Goal: Information Seeking & Learning: Learn about a topic

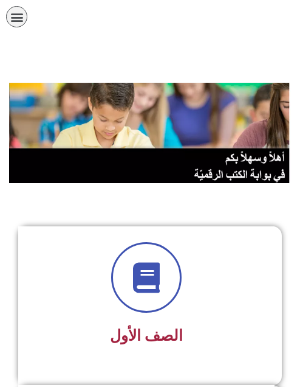
scroll to position [425, 0]
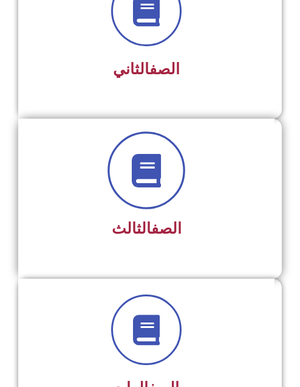
click at [147, 174] on icon at bounding box center [146, 169] width 33 height 33
click at [147, 173] on icon at bounding box center [146, 169] width 33 height 33
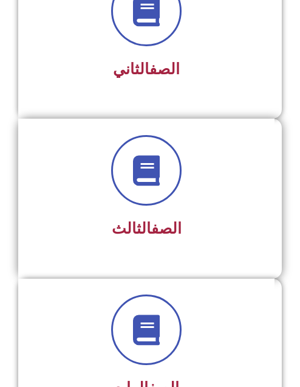
click at [157, 223] on link "الصف" at bounding box center [166, 228] width 30 height 18
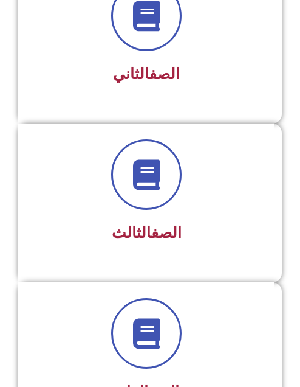
scroll to position [426, 0]
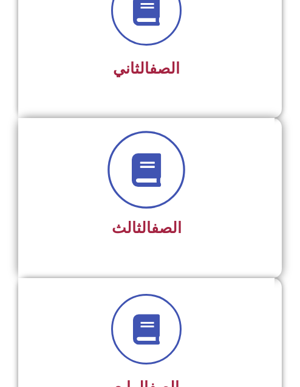
click at [155, 172] on icon at bounding box center [146, 169] width 33 height 33
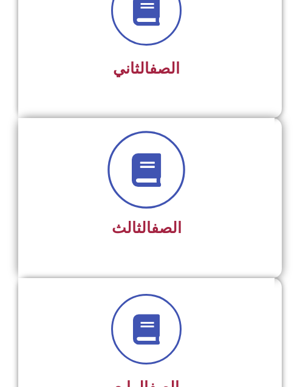
click at [155, 172] on icon at bounding box center [146, 169] width 33 height 33
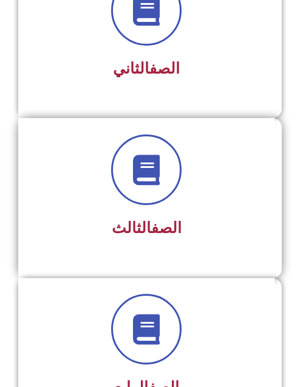
click at [155, 227] on link "الصف" at bounding box center [166, 228] width 30 height 18
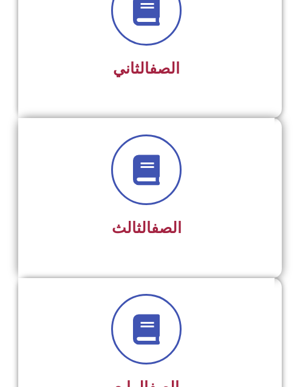
click at [155, 227] on link "الصف" at bounding box center [166, 228] width 30 height 18
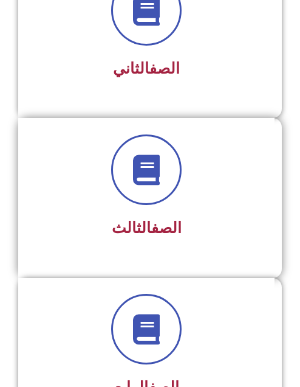
click at [155, 227] on link "الصف" at bounding box center [166, 228] width 30 height 18
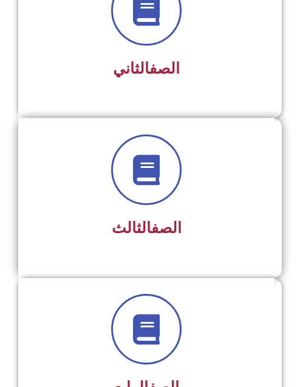
click at [155, 227] on link "الصف" at bounding box center [166, 228] width 30 height 18
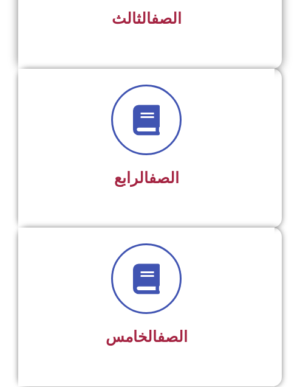
scroll to position [669, 0]
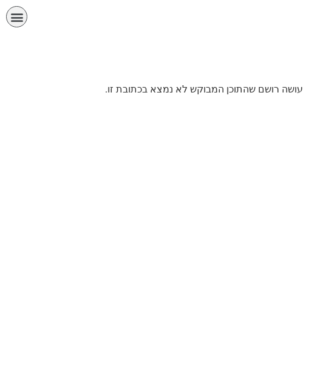
click at [4, 12] on div "الصفحة الرئيسية الصف الأول الصف الثاني الصف الثالث الصف الرابع الصف الخامس الصف…" at bounding box center [116, 20] width 232 height 40
click at [19, 18] on icon "כפתור פתיחת תפריט" at bounding box center [16, 16] width 13 height 13
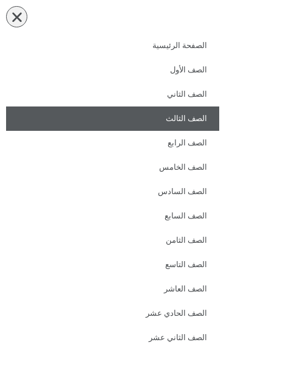
click at [190, 119] on link "الصف الثالث" at bounding box center [112, 118] width 213 height 24
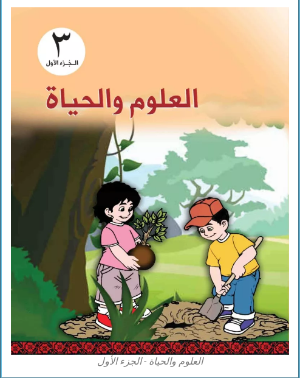
scroll to position [3466, 0]
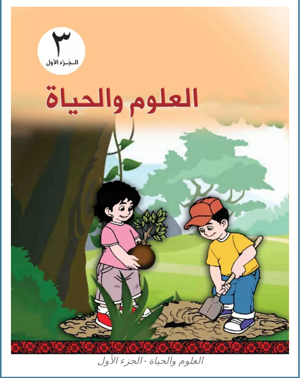
click at [156, 259] on img at bounding box center [150, 180] width 278 height 347
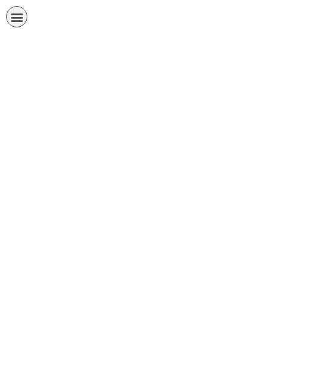
click at [195, 82] on html "الصفحة الرئيسية الصف الأول الصف الثاني الصف الثالث الصف الرابع الصف الخامس الصف…" at bounding box center [154, 41] width 309 height 82
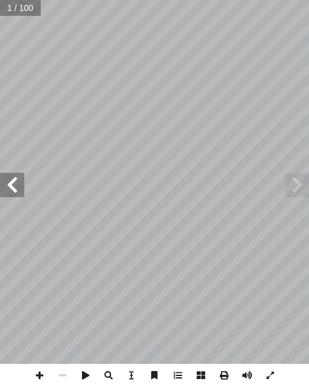
click at [11, 179] on span at bounding box center [12, 185] width 24 height 24
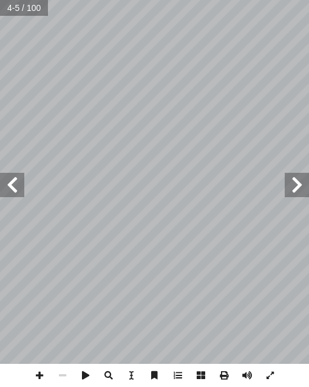
click at [15, 188] on span at bounding box center [12, 185] width 24 height 24
click at [10, 187] on span at bounding box center [12, 185] width 24 height 24
click at [41, 377] on span at bounding box center [39, 375] width 23 height 23
click at [36, 375] on span at bounding box center [39, 375] width 23 height 23
click at [62, 375] on span at bounding box center [62, 375] width 23 height 23
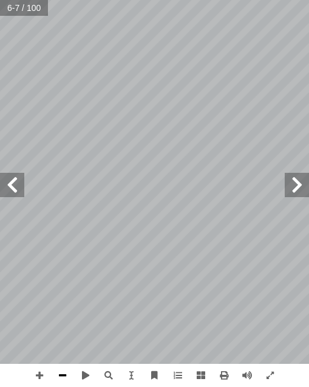
click at [62, 375] on span at bounding box center [62, 375] width 23 height 23
click at [270, 375] on span at bounding box center [270, 375] width 23 height 23
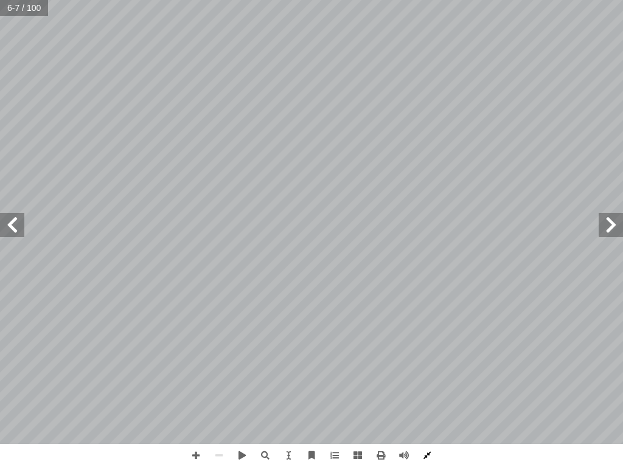
click at [309, 386] on span at bounding box center [426, 455] width 23 height 23
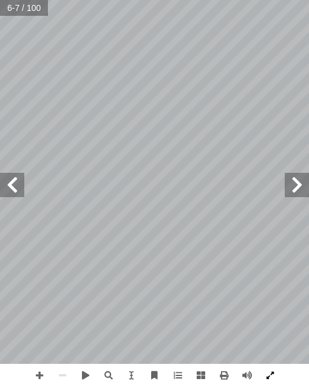
click at [265, 372] on span at bounding box center [270, 375] width 23 height 23
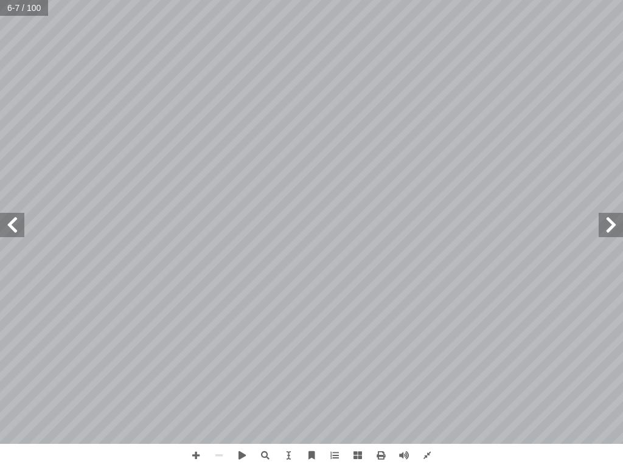
click at [16, 229] on span at bounding box center [12, 225] width 24 height 24
click at [309, 386] on span at bounding box center [357, 455] width 23 height 23
click at [216, 386] on span at bounding box center [218, 455] width 23 height 23
click at [198, 386] on span at bounding box center [195, 455] width 23 height 23
click at [215, 386] on span at bounding box center [218, 455] width 23 height 23
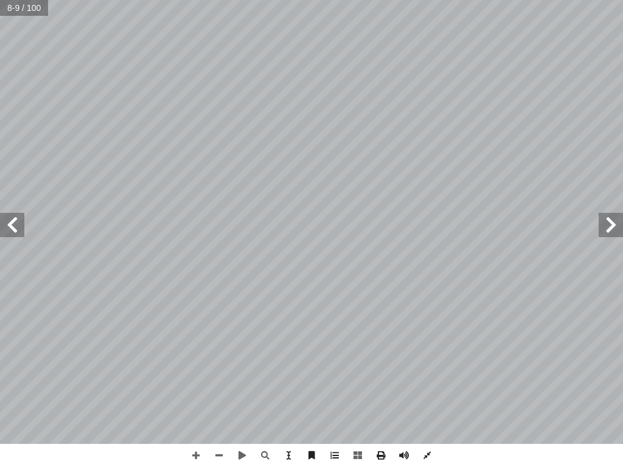
click at [13, 228] on span at bounding box center [12, 225] width 24 height 24
click at [309, 227] on span at bounding box center [610, 225] width 24 height 24
